Goal: Navigation & Orientation: Understand site structure

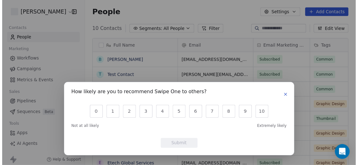
scroll to position [144, 273]
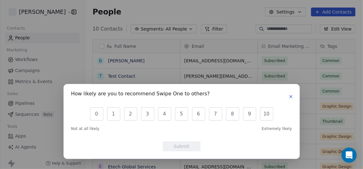
click at [293, 99] on button "button" at bounding box center [291, 97] width 8 height 8
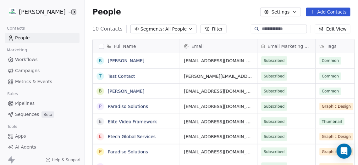
click at [16, 11] on html "[PERSON_NAME] Contacts People Marketing Workflows Campaigns Metrics & Events Sa…" at bounding box center [179, 82] width 358 height 165
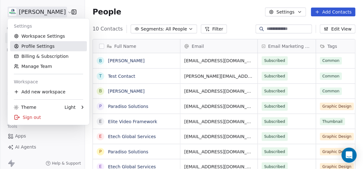
click at [54, 47] on link "Profile Settings" at bounding box center [48, 46] width 77 height 10
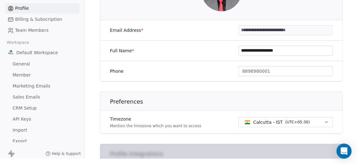
scroll to position [21, 0]
click at [35, 93] on span "Sales Emails" at bounding box center [27, 96] width 28 height 7
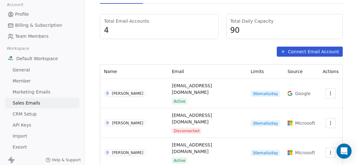
scroll to position [65, 0]
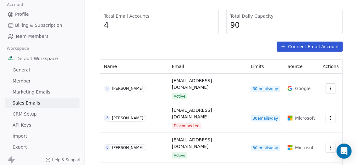
click at [305, 43] on button "Connect Email Account" at bounding box center [310, 47] width 66 height 10
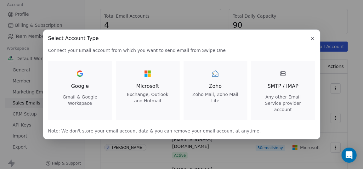
click at [314, 41] on icon "button" at bounding box center [312, 38] width 5 height 5
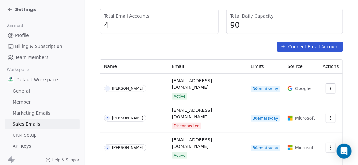
scroll to position [21, 0]
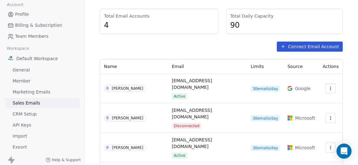
click at [44, 92] on span "Marketing Emails" at bounding box center [32, 92] width 38 height 7
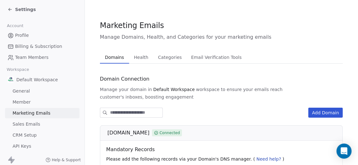
click at [31, 9] on span "Settings" at bounding box center [25, 9] width 21 height 6
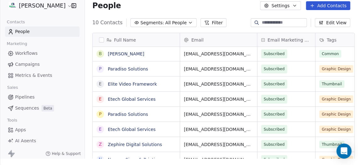
scroll to position [10, 0]
click at [28, 125] on link "Apps" at bounding box center [42, 130] width 75 height 10
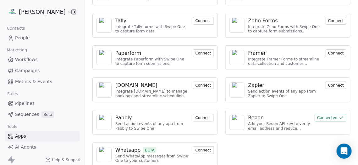
click at [30, 35] on link "People" at bounding box center [42, 38] width 75 height 10
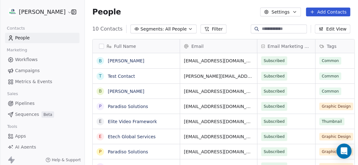
click at [22, 39] on span "People" at bounding box center [22, 38] width 15 height 7
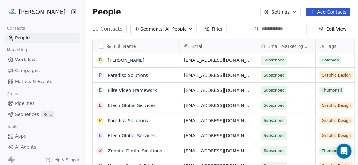
click at [26, 66] on link "Campaigns" at bounding box center [42, 70] width 75 height 10
click at [31, 68] on span "Campaigns" at bounding box center [27, 70] width 25 height 7
